Goal: Use online tool/utility

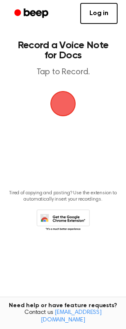
click at [61, 102] on span "button" at bounding box center [63, 104] width 24 height 24
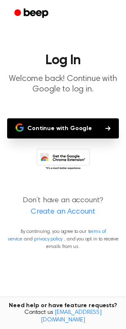
click at [69, 131] on button "Continue with Google" at bounding box center [63, 128] width 112 height 20
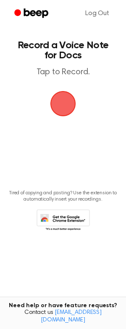
click at [63, 95] on span "button" at bounding box center [63, 104] width 24 height 24
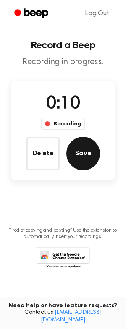
click at [87, 159] on button "Save" at bounding box center [83, 154] width 34 height 34
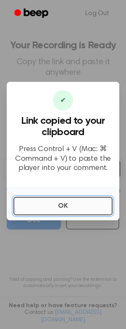
click at [91, 198] on button "OK" at bounding box center [62, 206] width 99 height 18
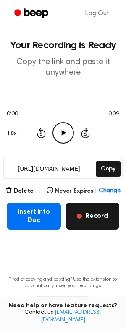
click at [94, 213] on button "Record" at bounding box center [92, 216] width 53 height 27
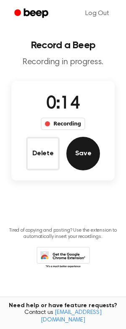
click at [84, 165] on button "Save" at bounding box center [83, 154] width 34 height 34
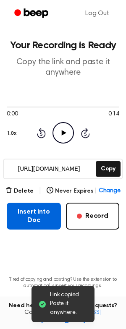
click at [32, 217] on button "Insert into Doc" at bounding box center [34, 216] width 54 height 27
